Goal: Find specific page/section: Find specific page/section

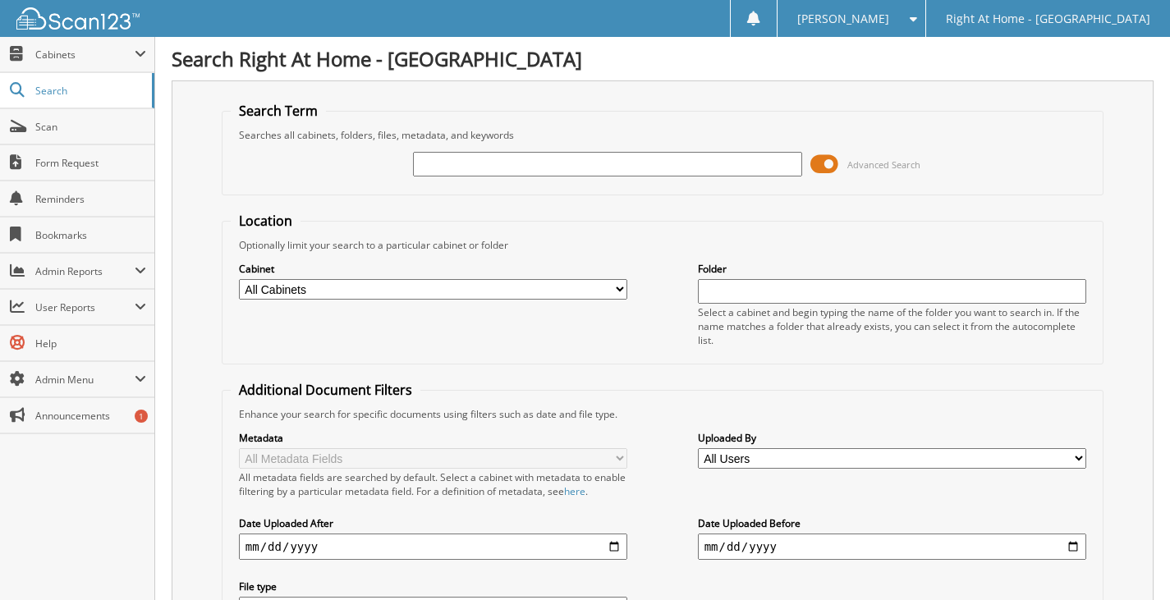
click at [527, 155] on input "text" at bounding box center [607, 164] width 389 height 25
type input "[PERSON_NAME]"
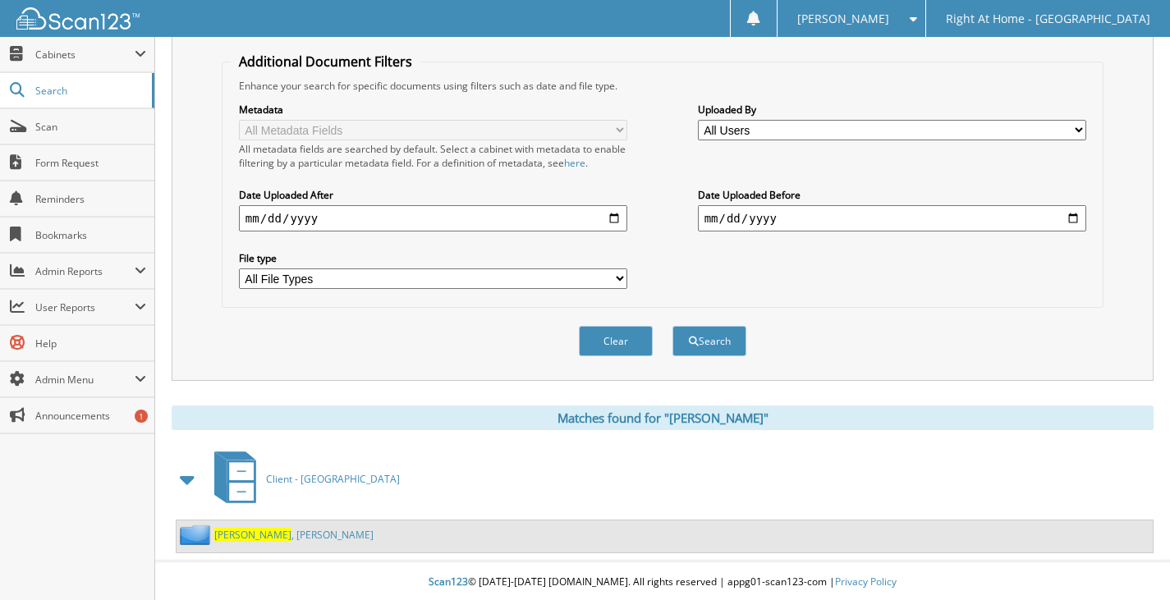
scroll to position [357, 0]
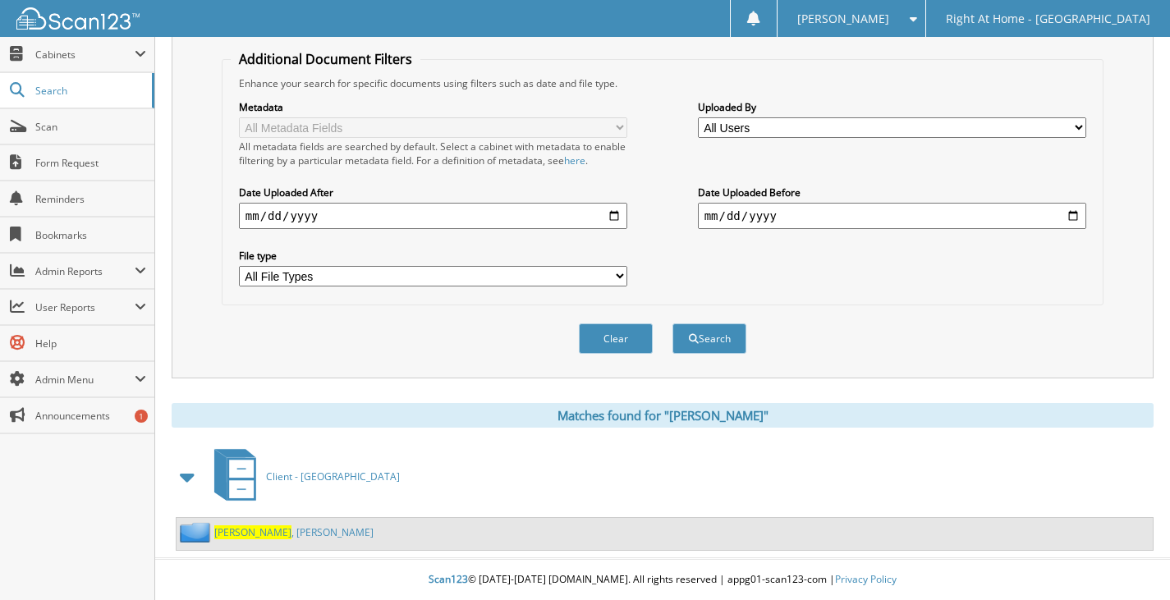
click at [241, 538] on span "[PERSON_NAME]" at bounding box center [252, 533] width 77 height 14
